Goal: Navigation & Orientation: Find specific page/section

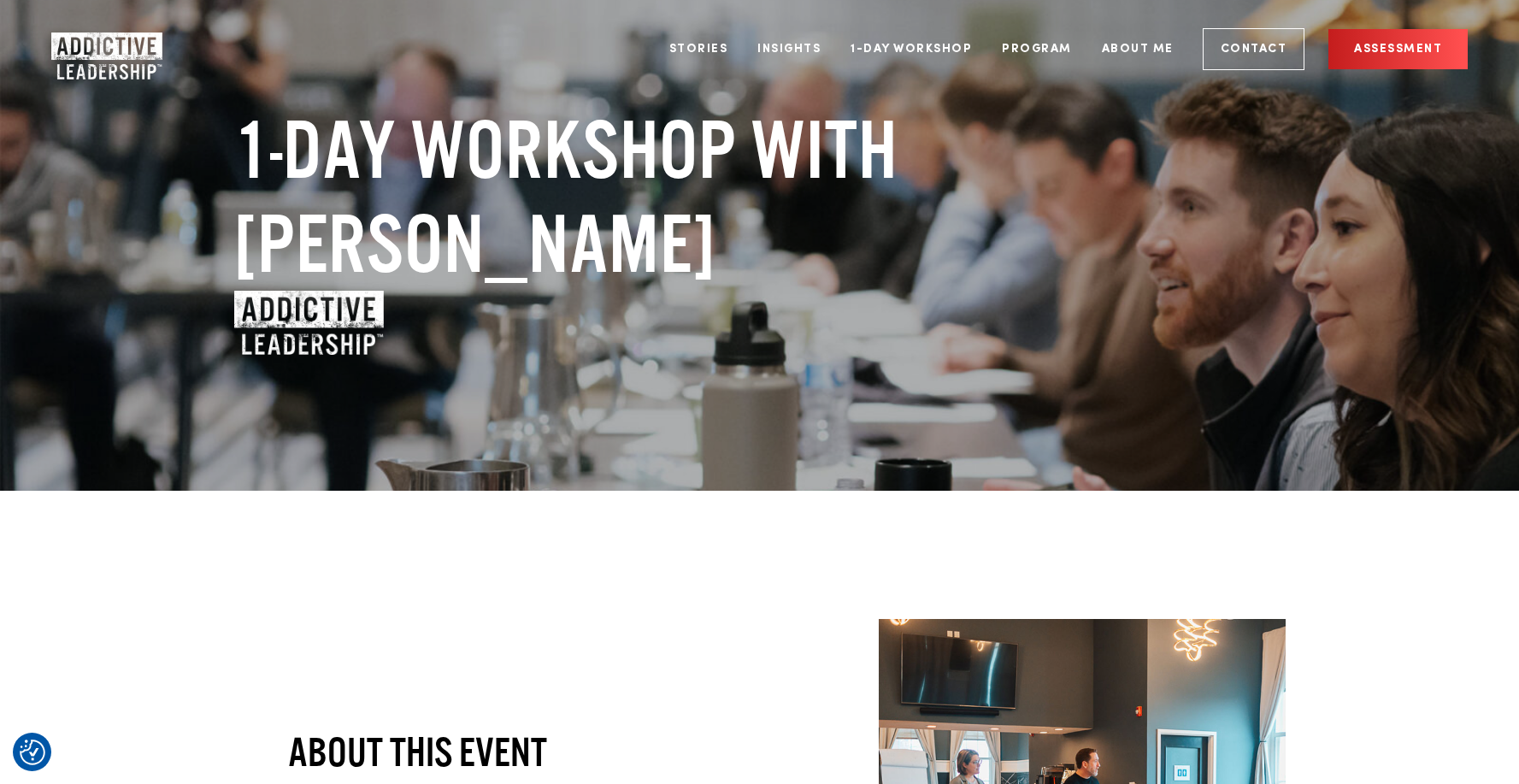
click at [991, 59] on ul "Stories Insights 1-Day Workshop Program About Me Contact Assessment" at bounding box center [1062, 50] width 813 height 64
click at [1027, 52] on link "Program" at bounding box center [1037, 50] width 96 height 64
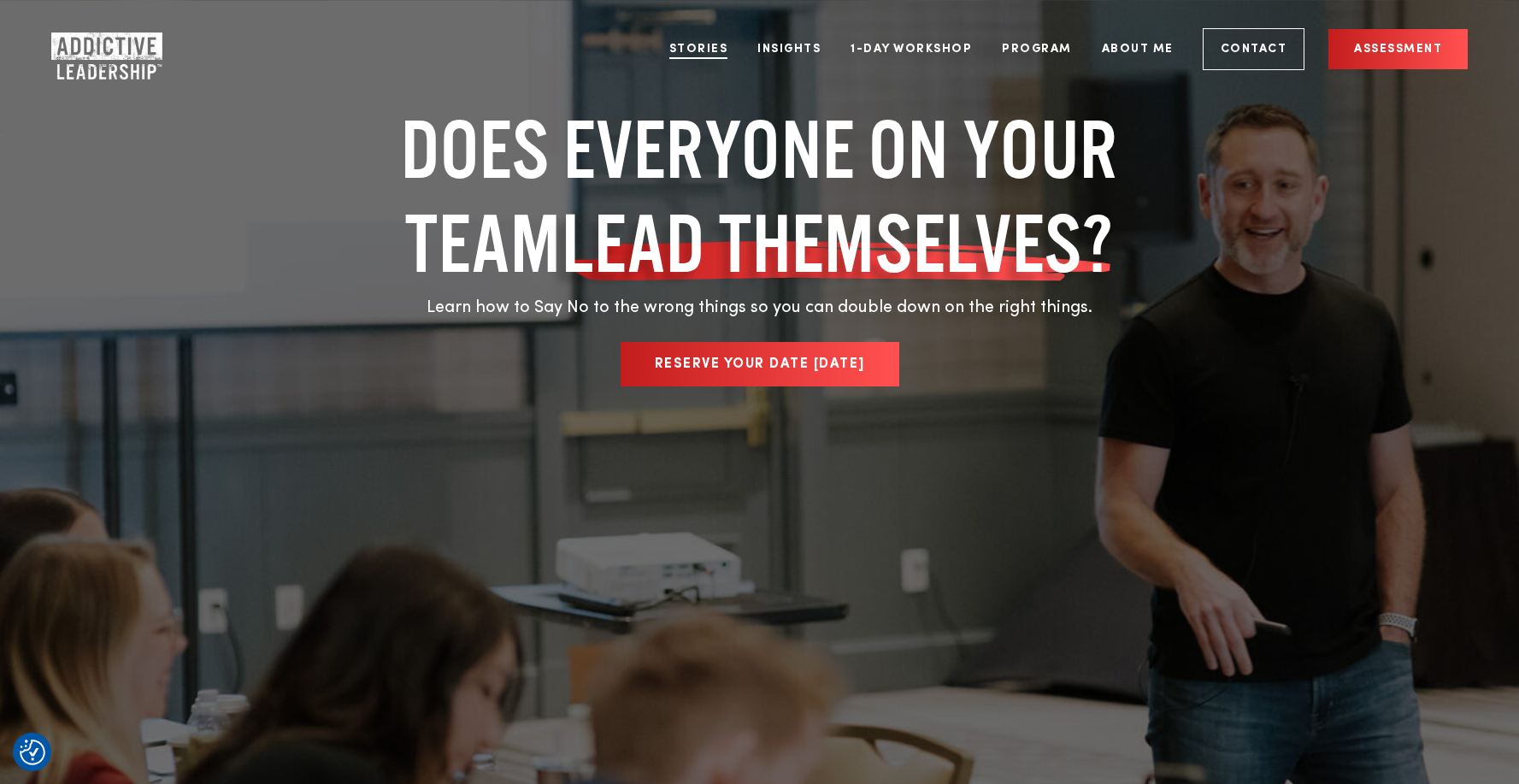
click at [715, 56] on link "Stories" at bounding box center [699, 50] width 85 height 64
click at [793, 52] on link "Insights" at bounding box center [788, 50] width 89 height 64
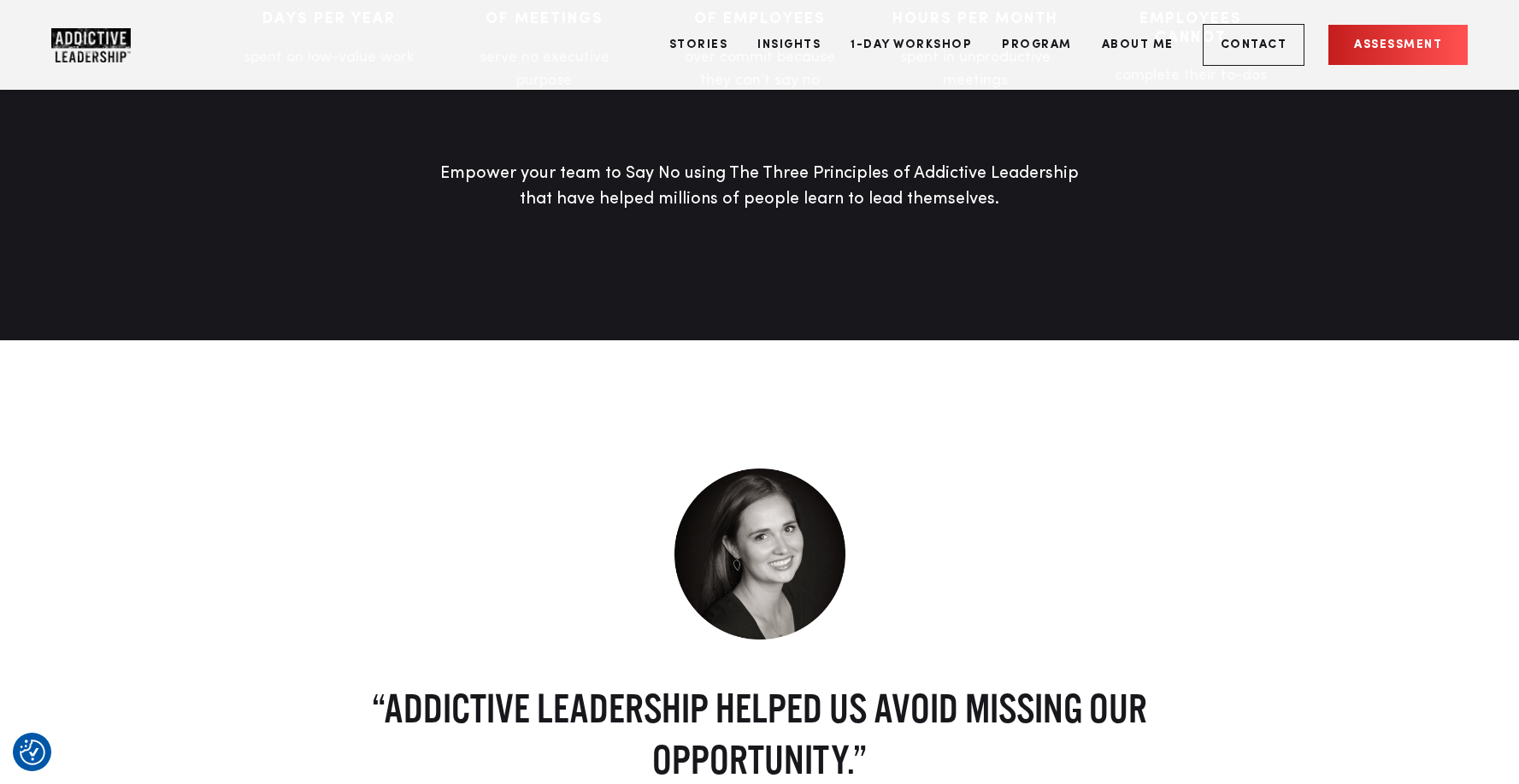
scroll to position [1563, 0]
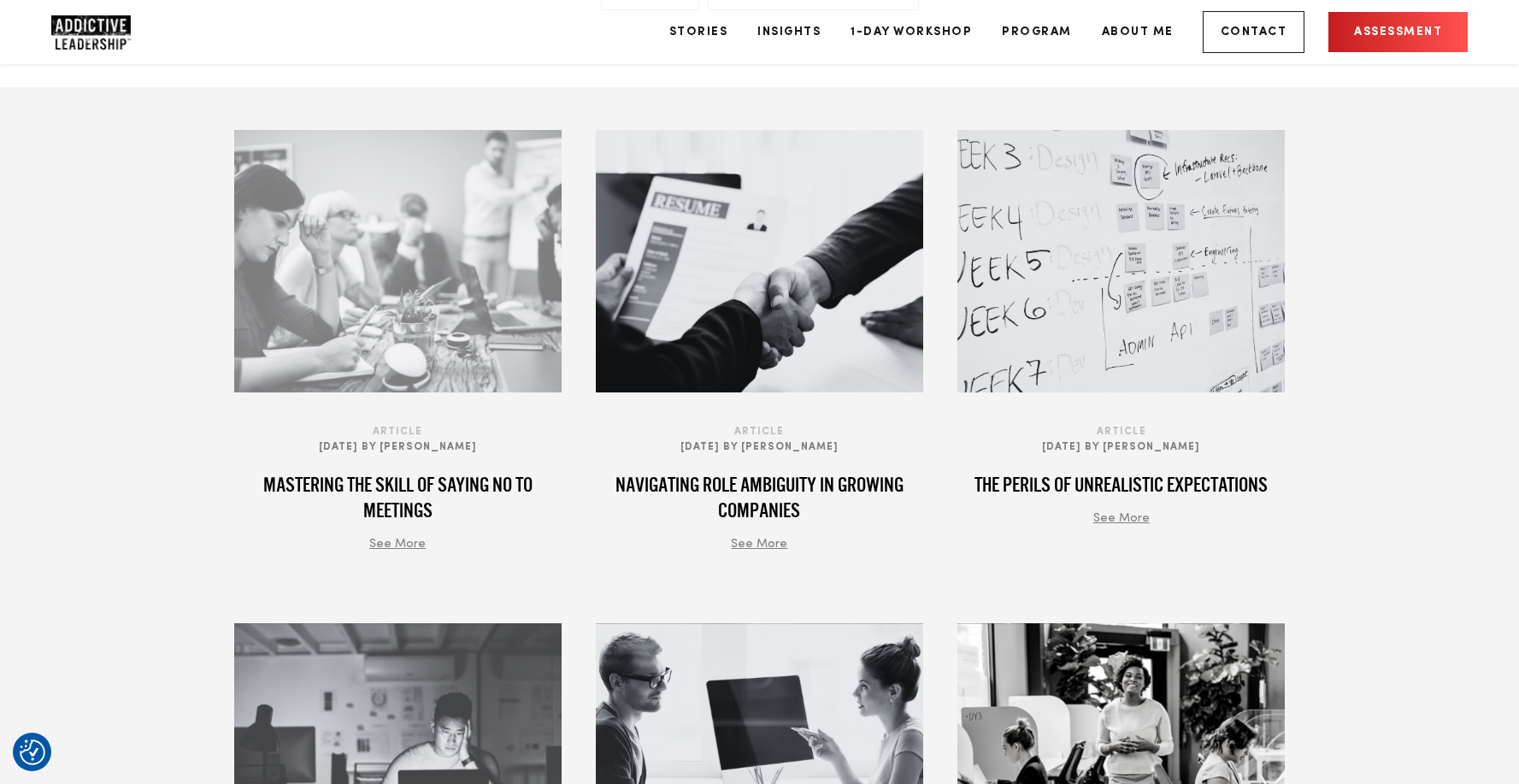
scroll to position [687, 0]
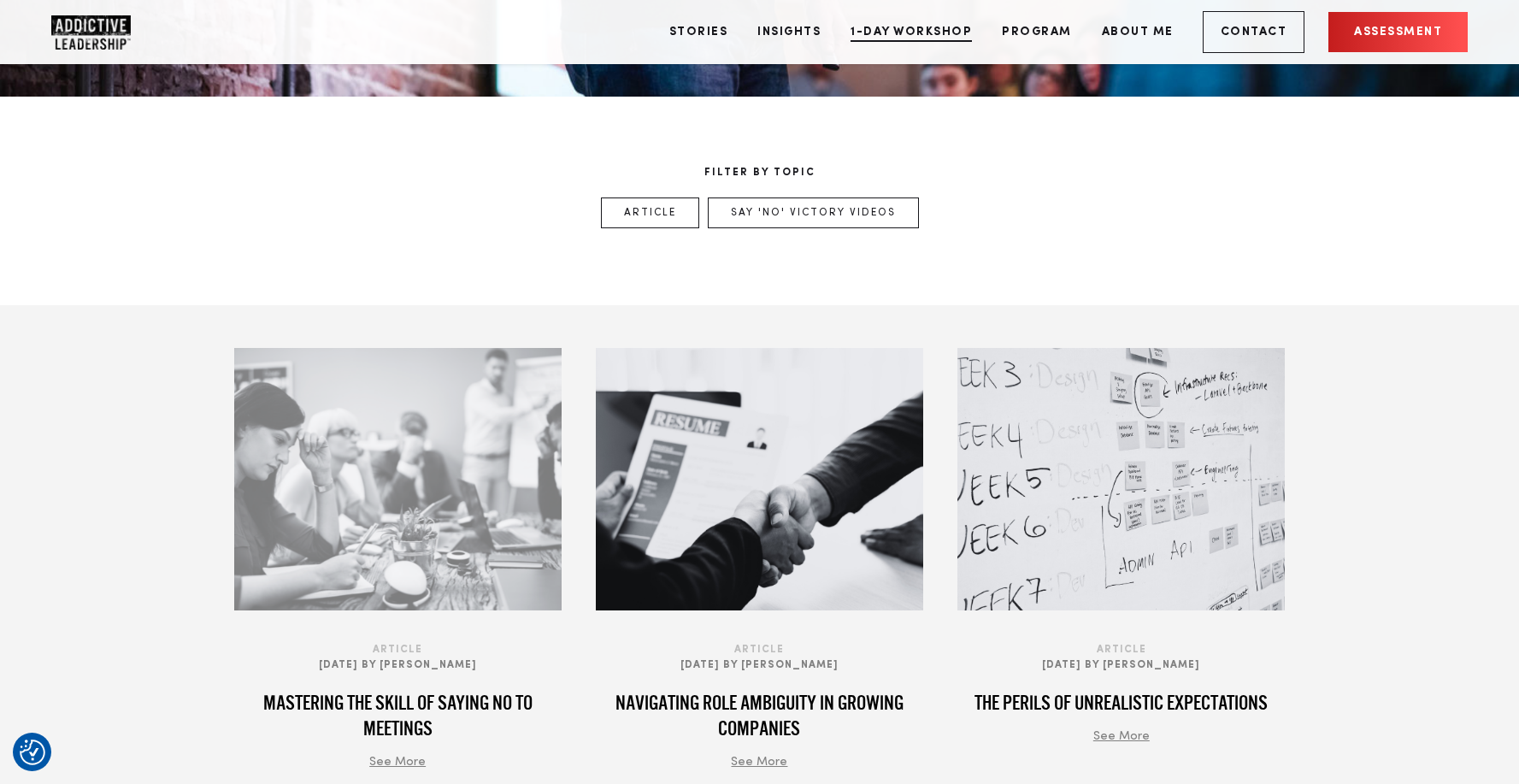
click at [903, 44] on link "1-Day Workshop" at bounding box center [911, 32] width 147 height 64
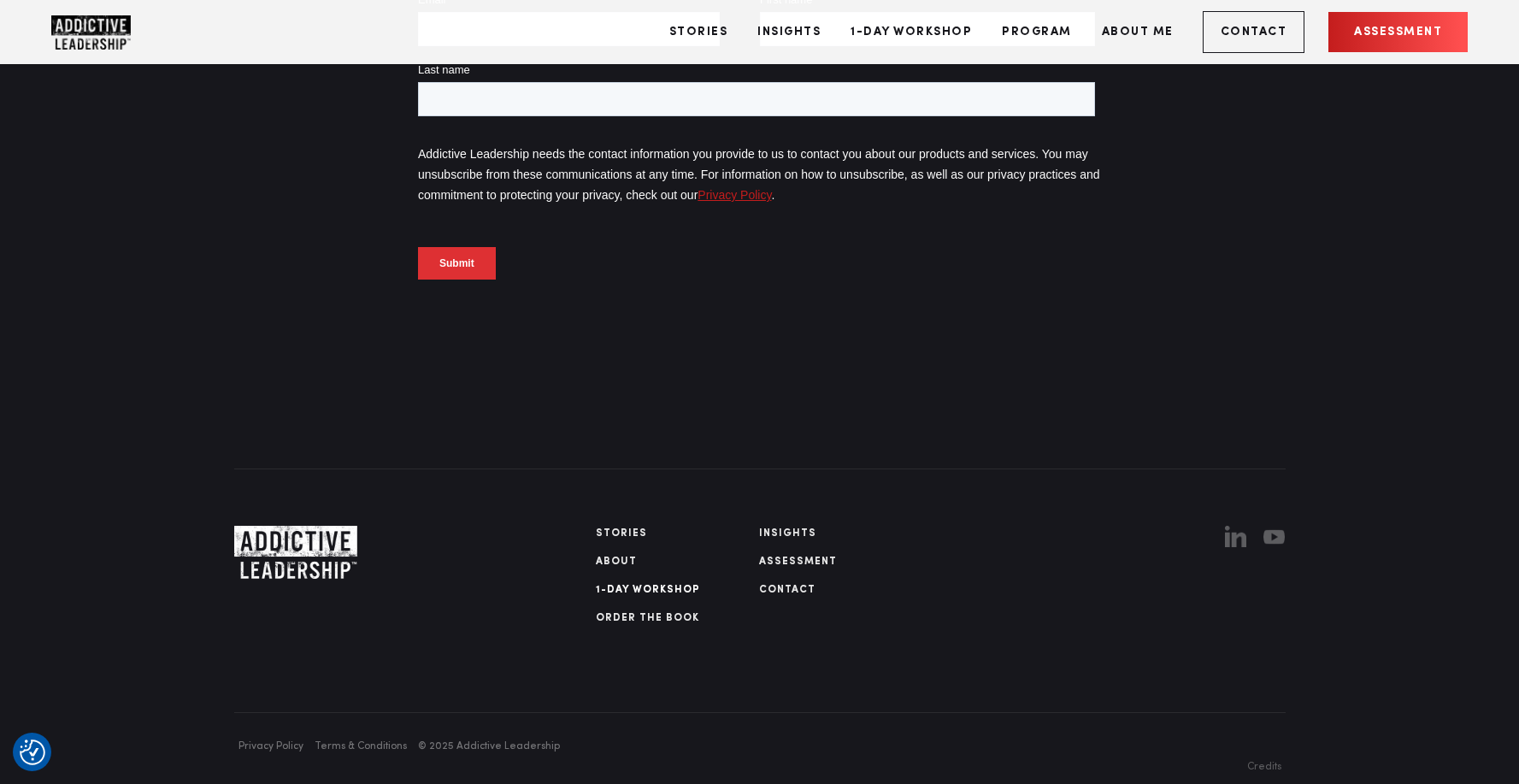
scroll to position [6864, 0]
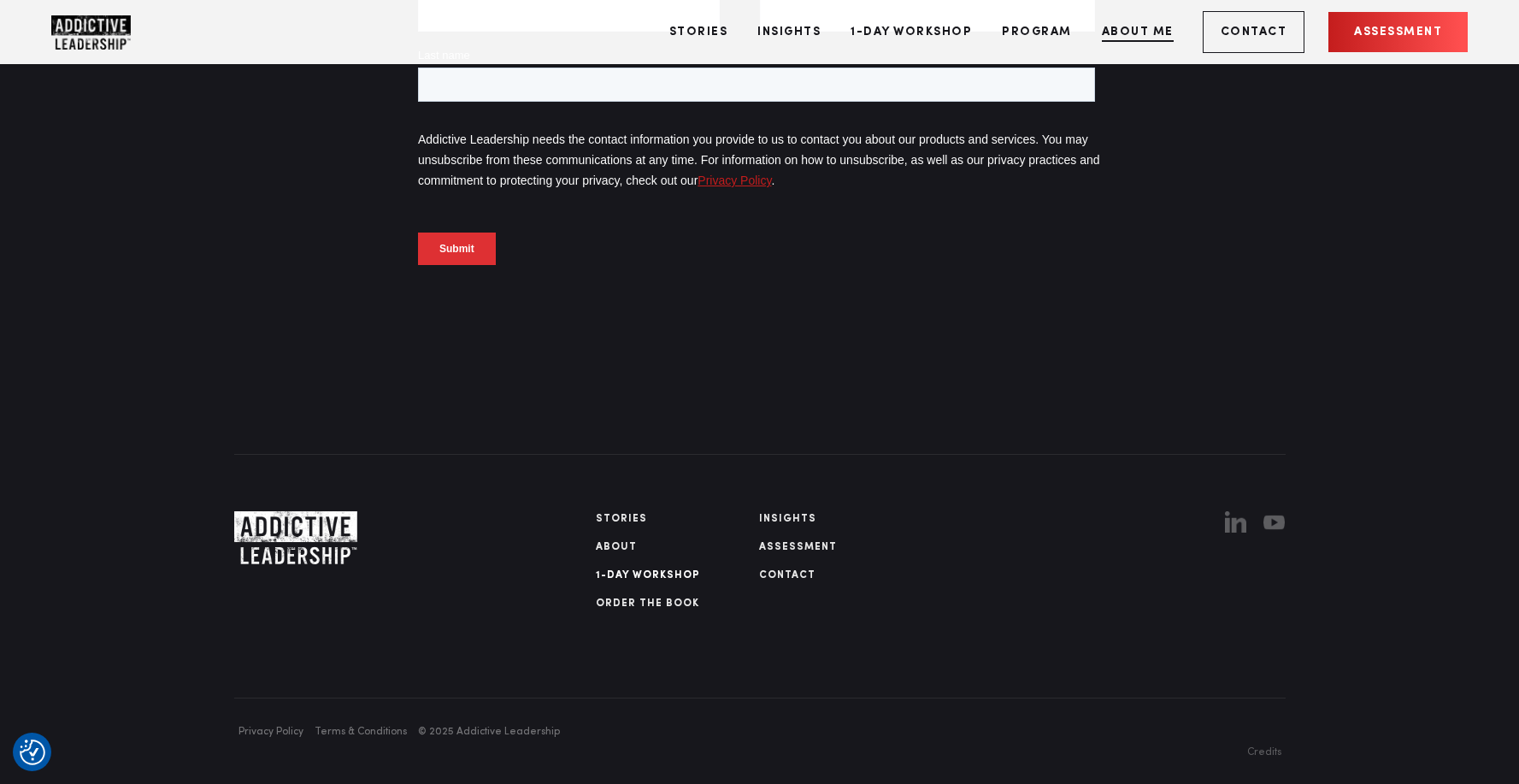
click at [1137, 38] on link "About Me" at bounding box center [1139, 32] width 98 height 64
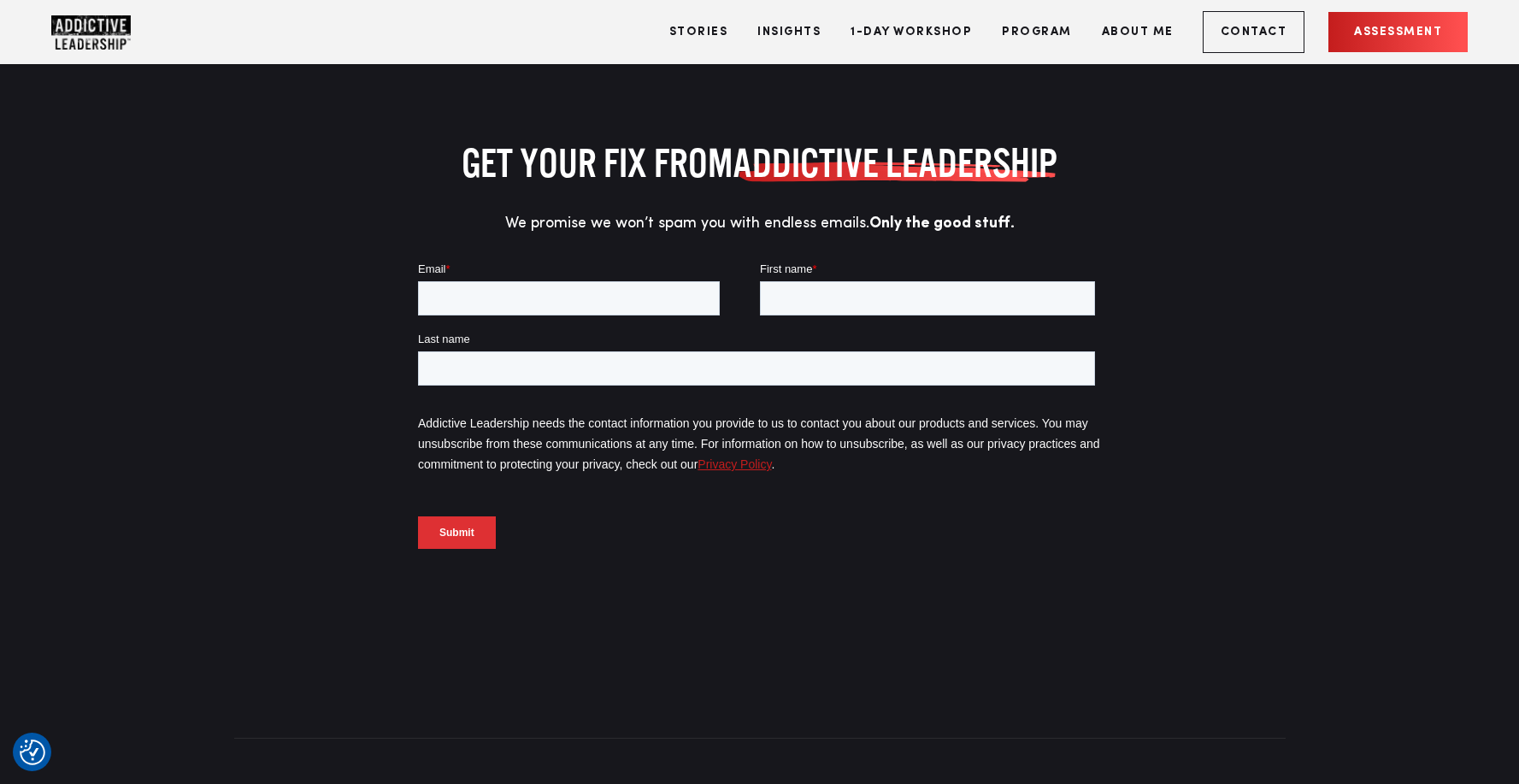
scroll to position [8977, 0]
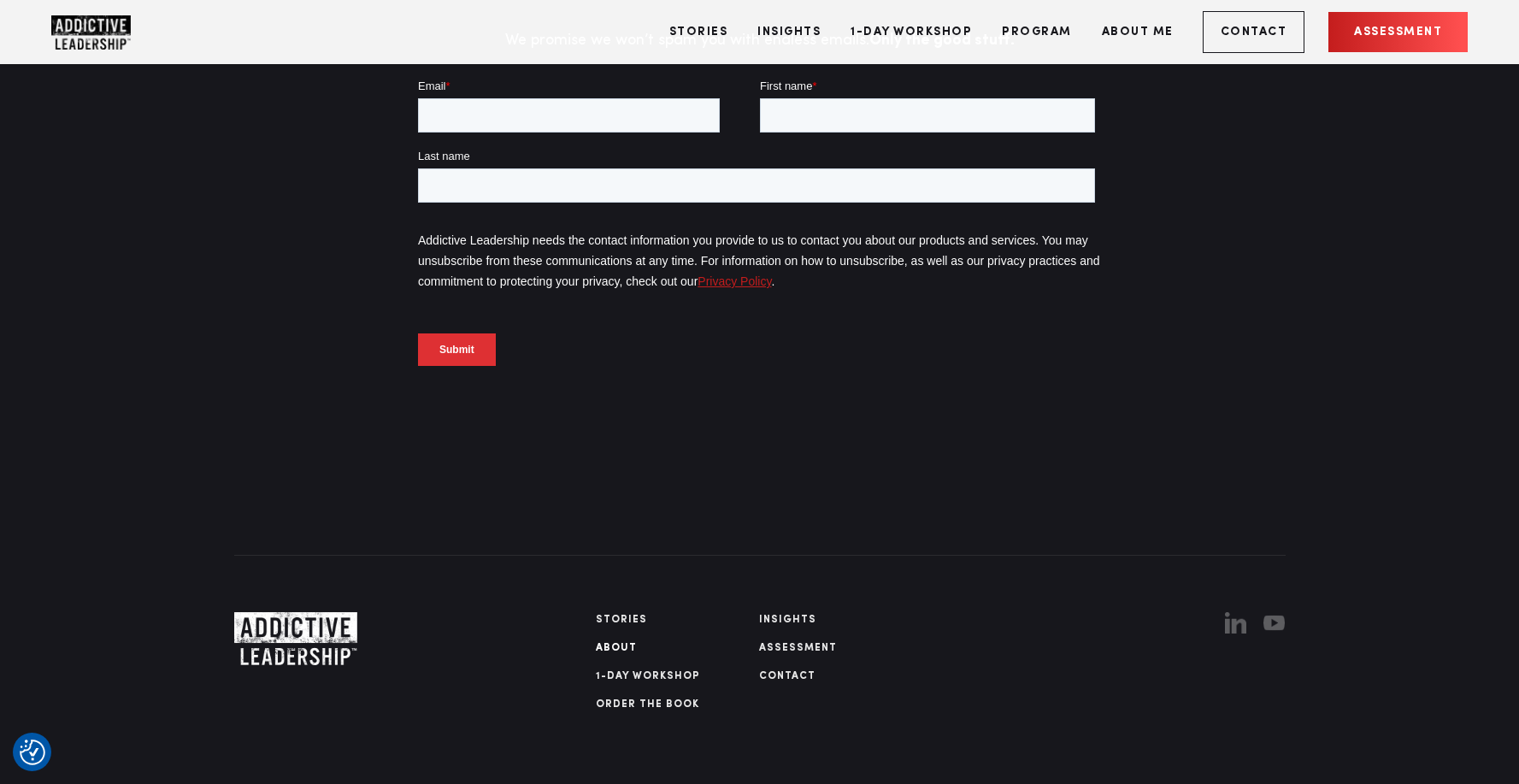
click at [1255, 36] on link "Contact" at bounding box center [1254, 31] width 102 height 42
